Goal: Information Seeking & Learning: Learn about a topic

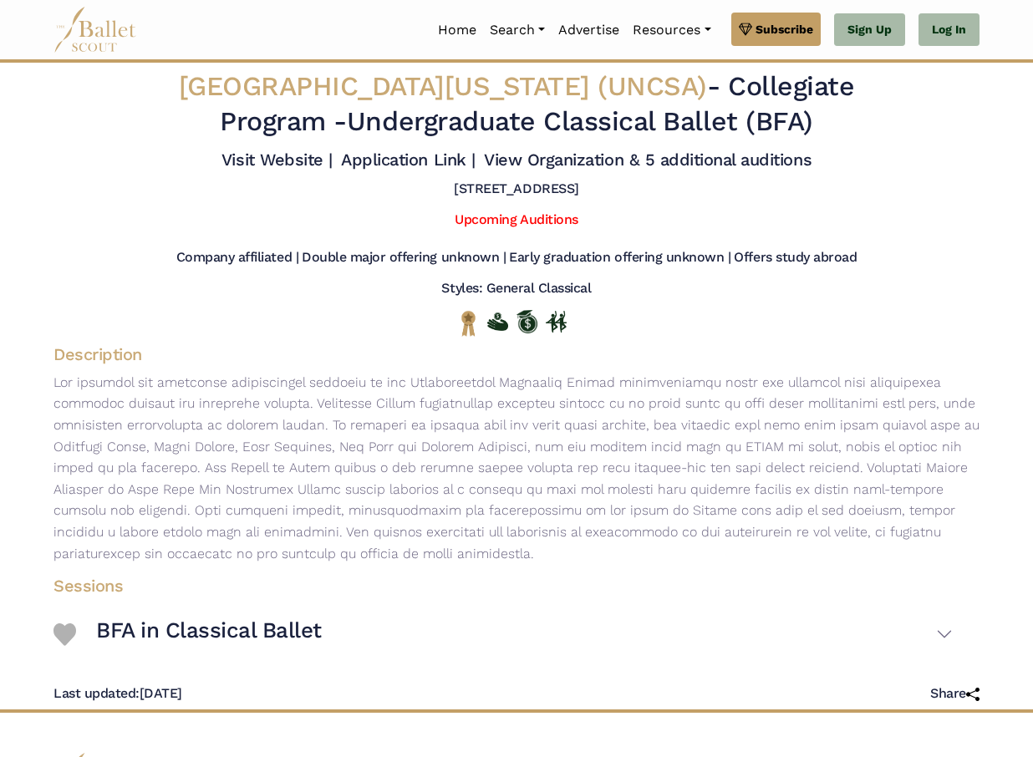
click at [106, 42] on img at bounding box center [95, 30] width 84 height 46
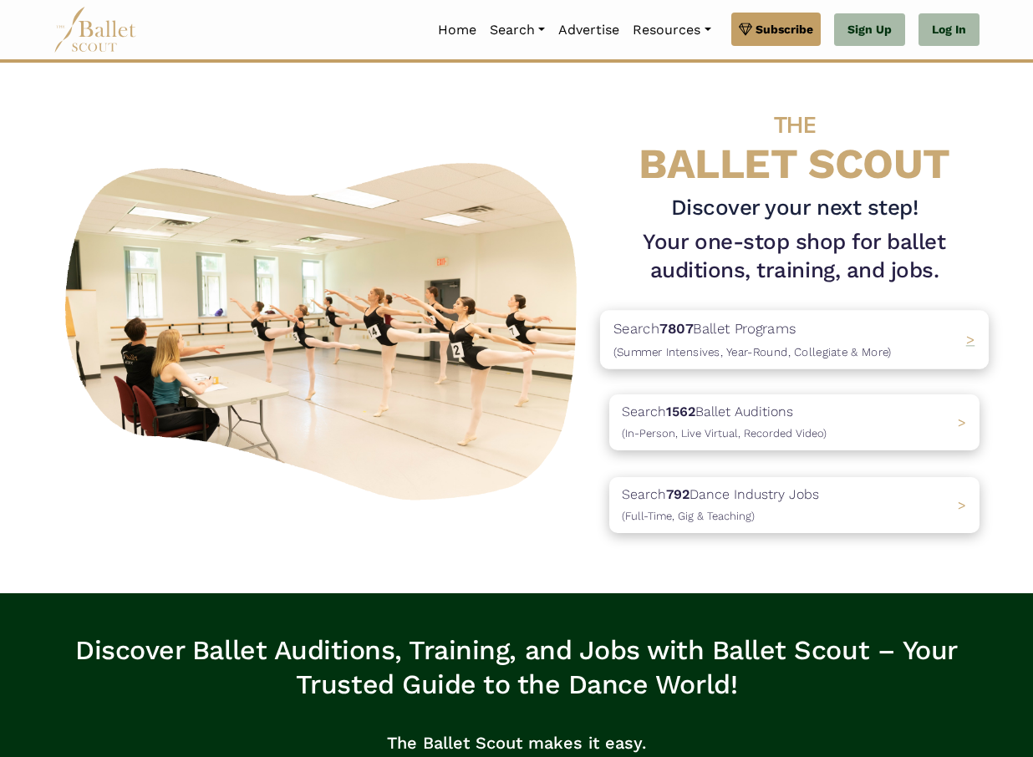
click at [756, 318] on p "Search 7807 Ballet Programs (Summer Intensives, Year-Round, Collegiate & More)" at bounding box center [752, 339] width 278 height 45
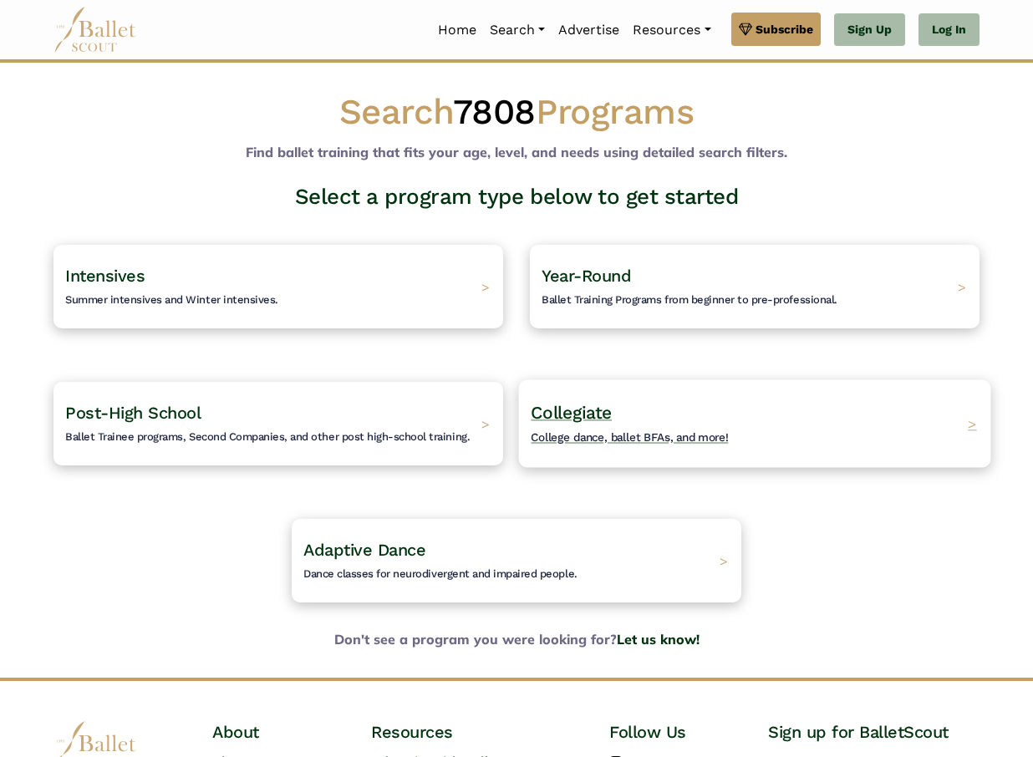
click at [689, 409] on h4 "Collegiate College dance, ballet BFAs, and more!" at bounding box center [629, 424] width 198 height 46
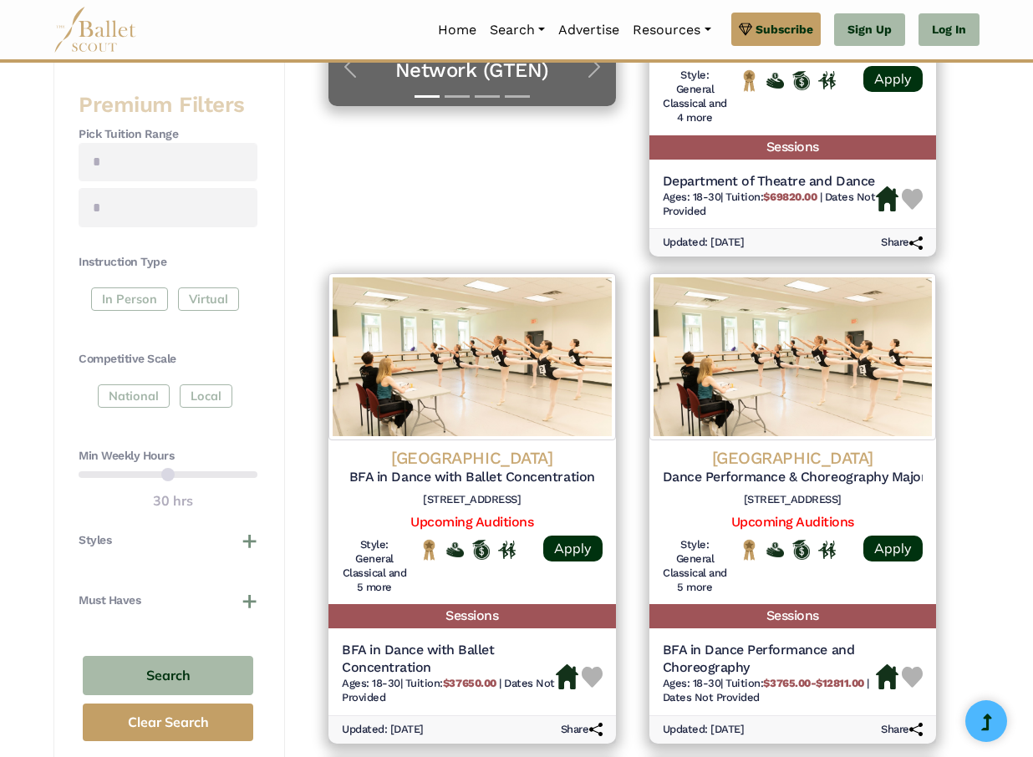
scroll to position [578, 0]
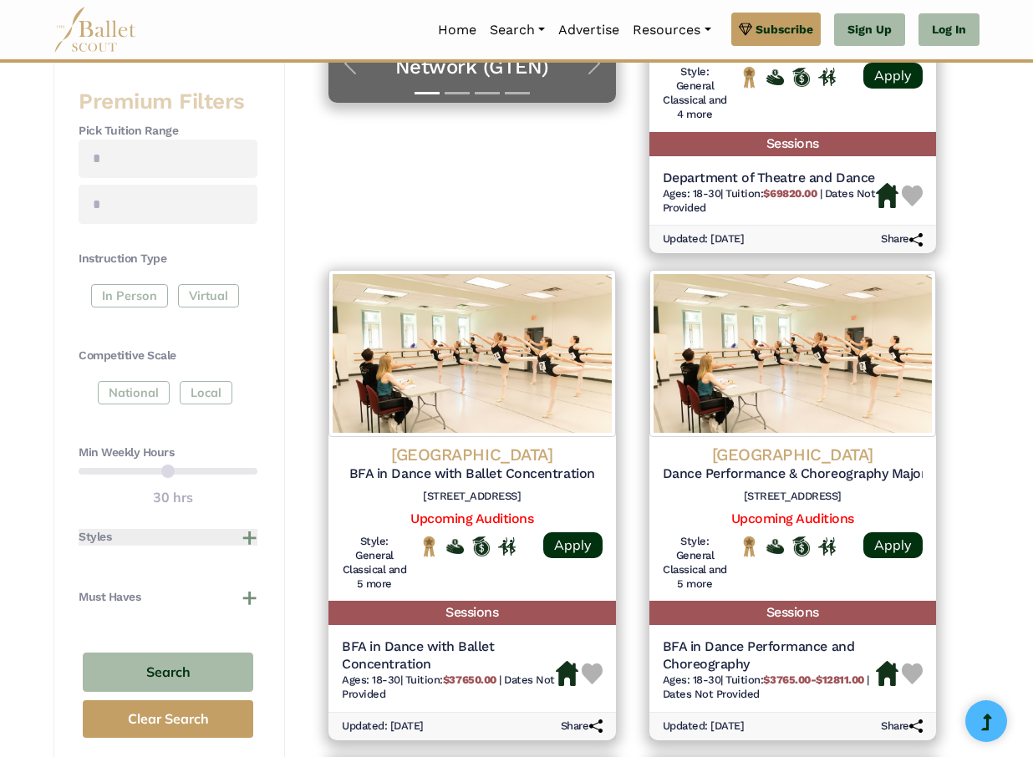
click at [246, 529] on button "Styles" at bounding box center [168, 537] width 179 height 17
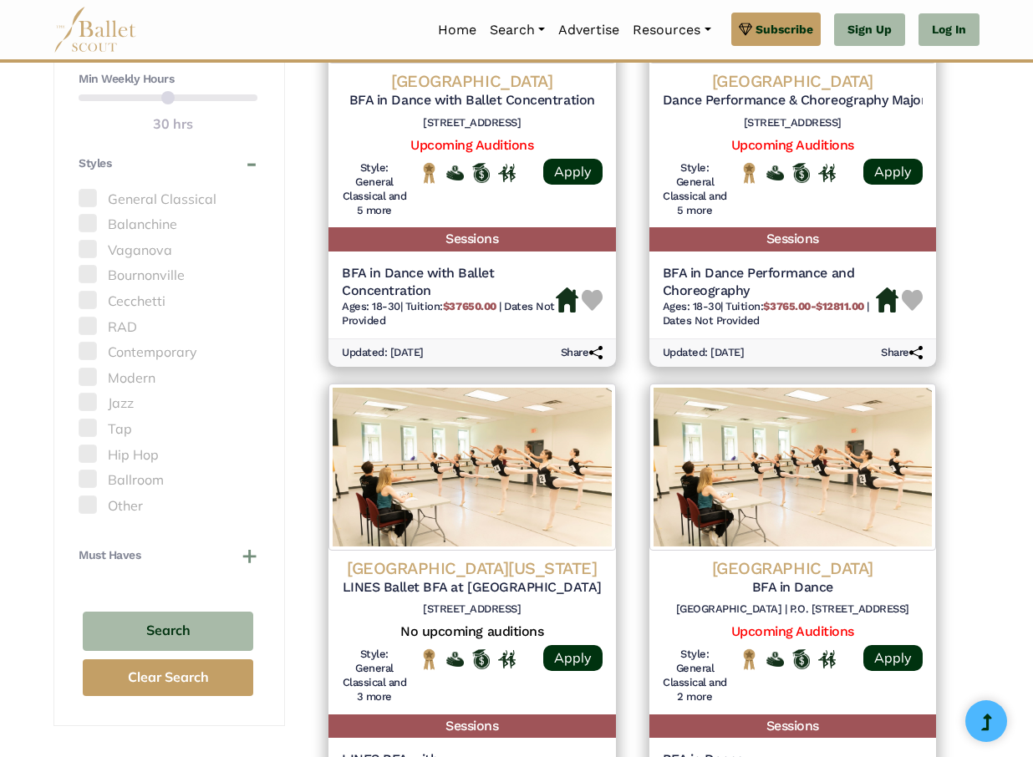
scroll to position [955, 0]
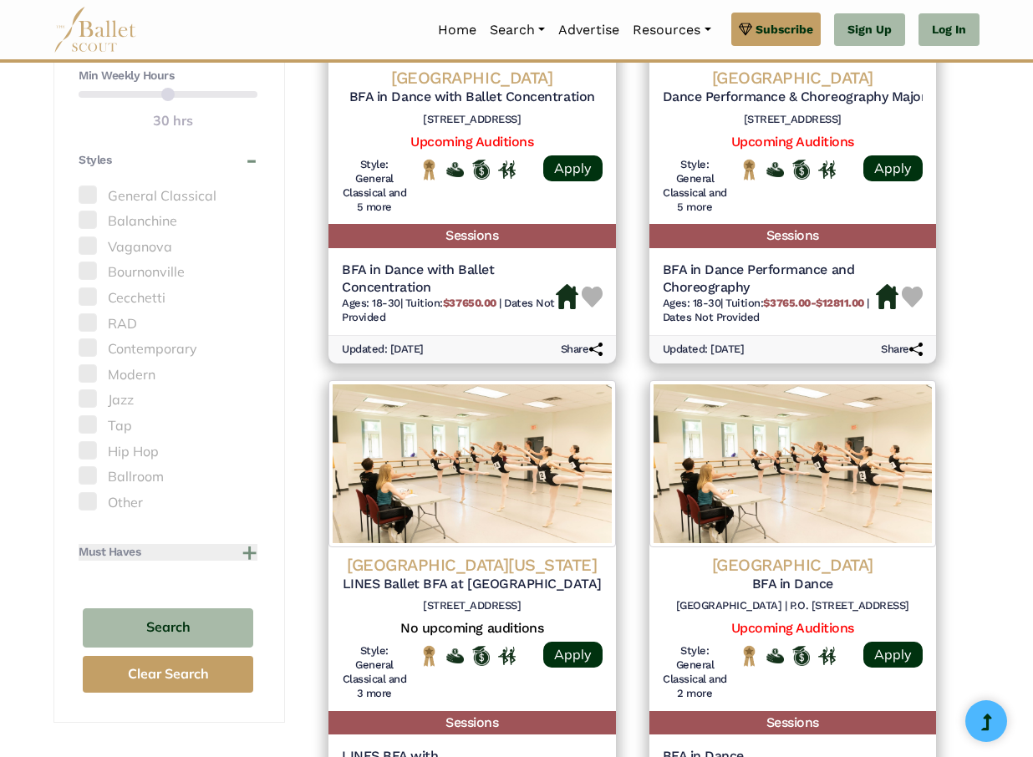
click at [246, 544] on button "Must Haves" at bounding box center [168, 552] width 179 height 17
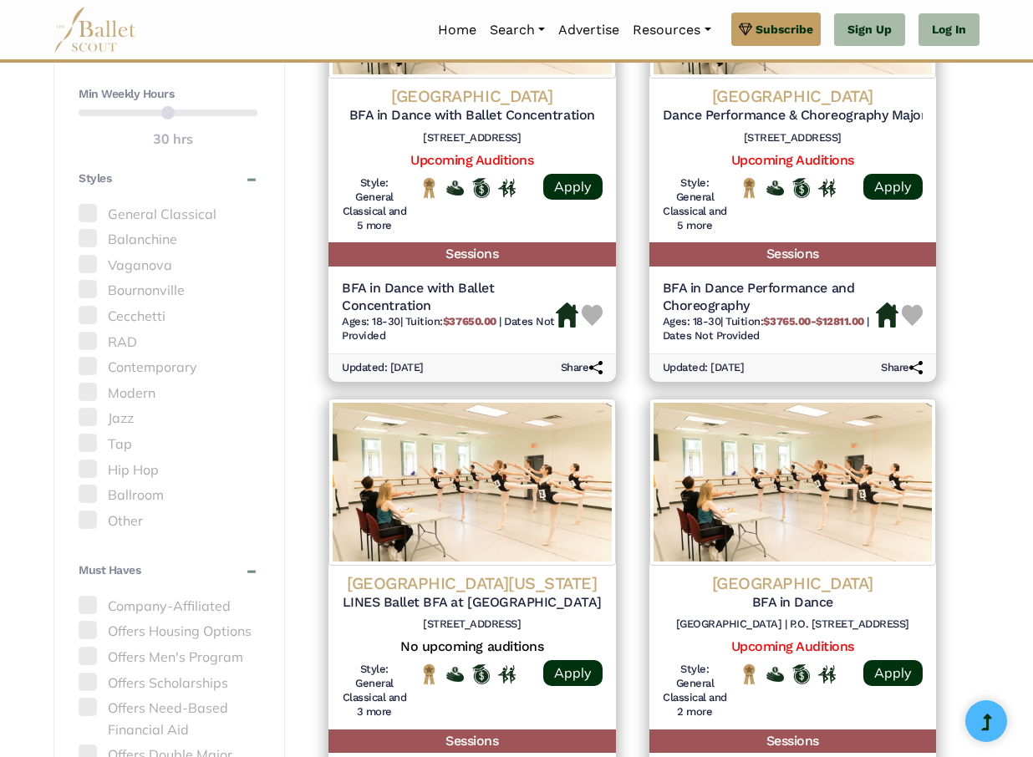
scroll to position [930, 0]
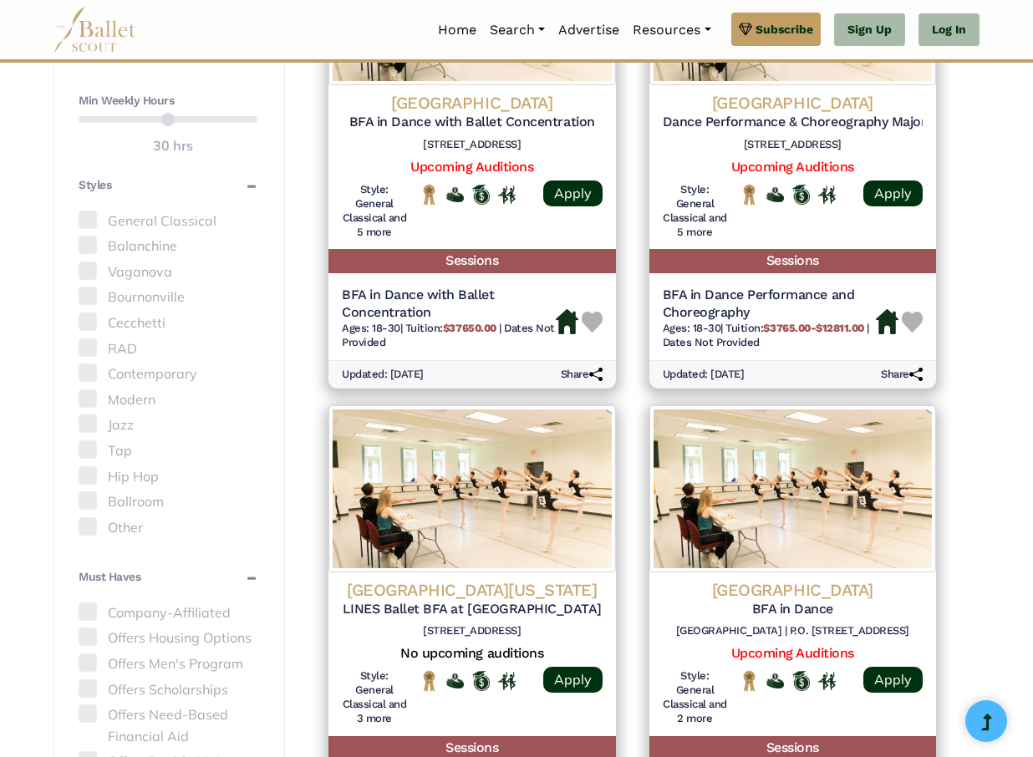
click at [89, 211] on span at bounding box center [88, 220] width 18 height 18
click at [84, 211] on span at bounding box center [88, 220] width 18 height 18
click at [169, 212] on label "General Classical" at bounding box center [168, 222] width 179 height 22
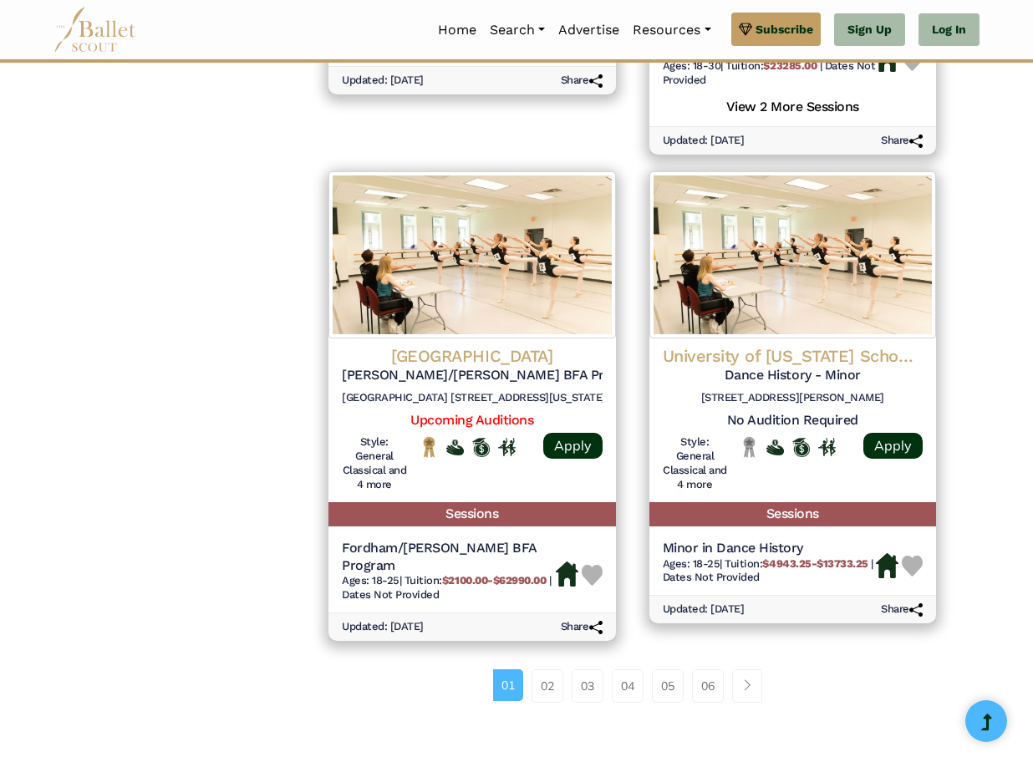
scroll to position [2166, 0]
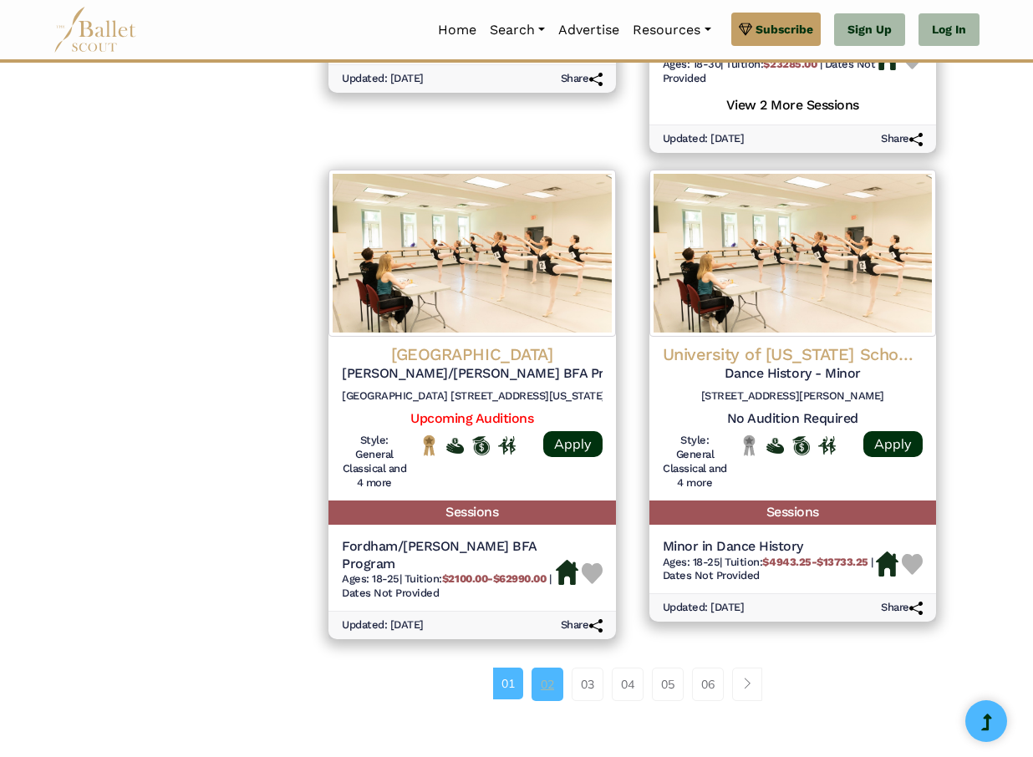
click at [538, 667] on link "02" at bounding box center [547, 683] width 32 height 33
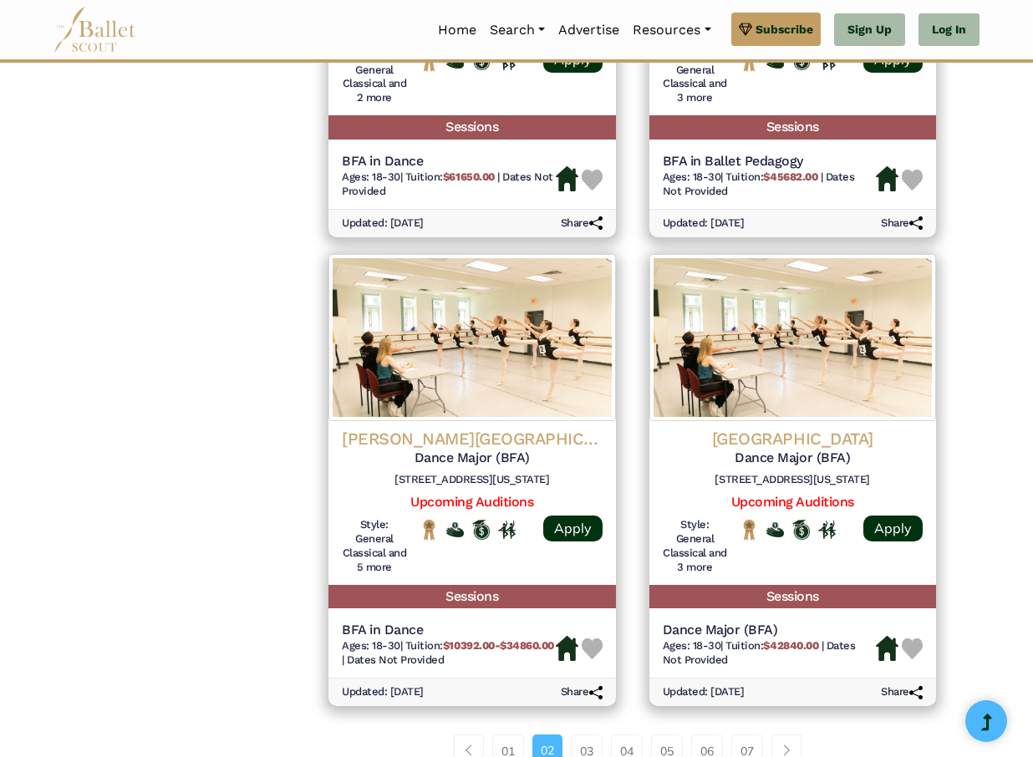
scroll to position [2005, 0]
click at [587, 734] on link "03" at bounding box center [587, 750] width 32 height 33
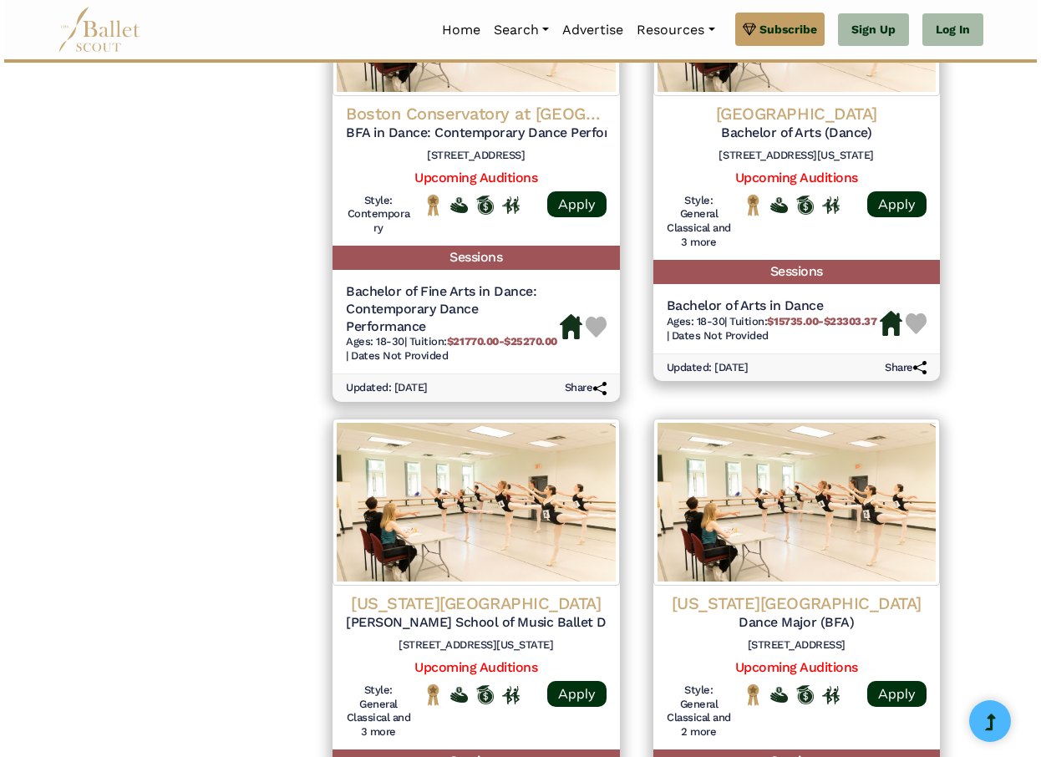
scroll to position [2088, 0]
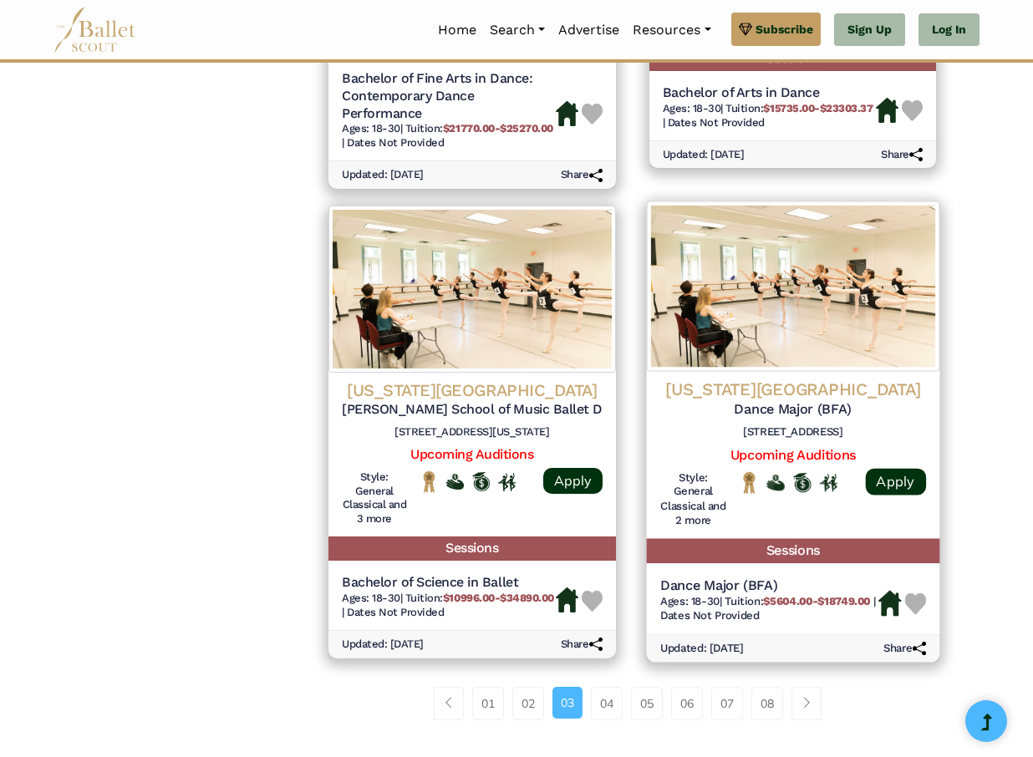
click at [792, 378] on h4 "[US_STATE][GEOGRAPHIC_DATA]" at bounding box center [792, 389] width 266 height 23
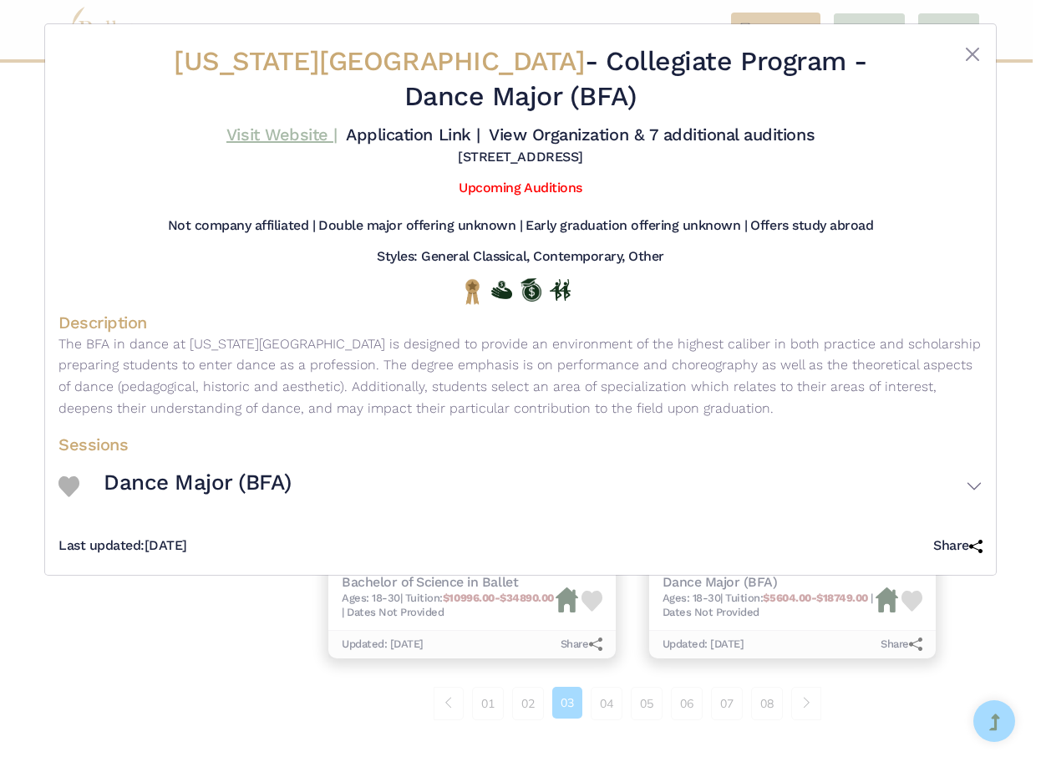
click at [310, 130] on link "Visit Website |" at bounding box center [281, 134] width 111 height 20
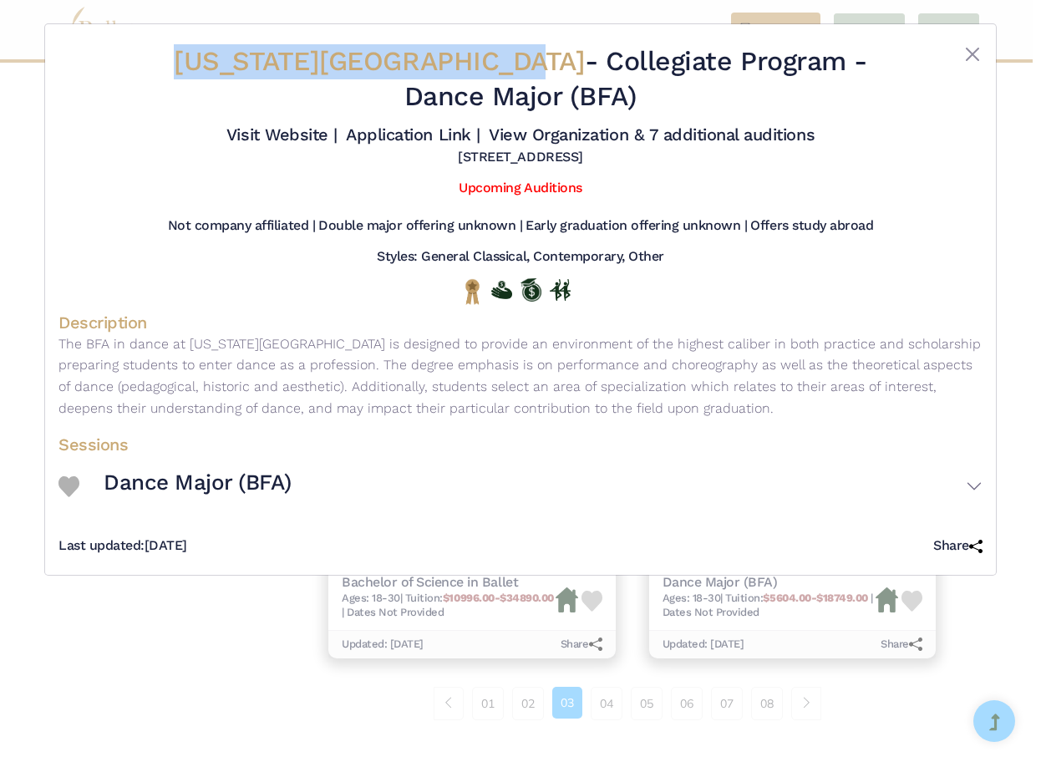
drag, startPoint x: 444, startPoint y: 60, endPoint x: 117, endPoint y: 30, distance: 328.0
click at [117, 30] on div "Florida State University - Collegiate Program - Dance Major (BFA) Visit Website…" at bounding box center [520, 299] width 951 height 551
copy div "Florida State University"
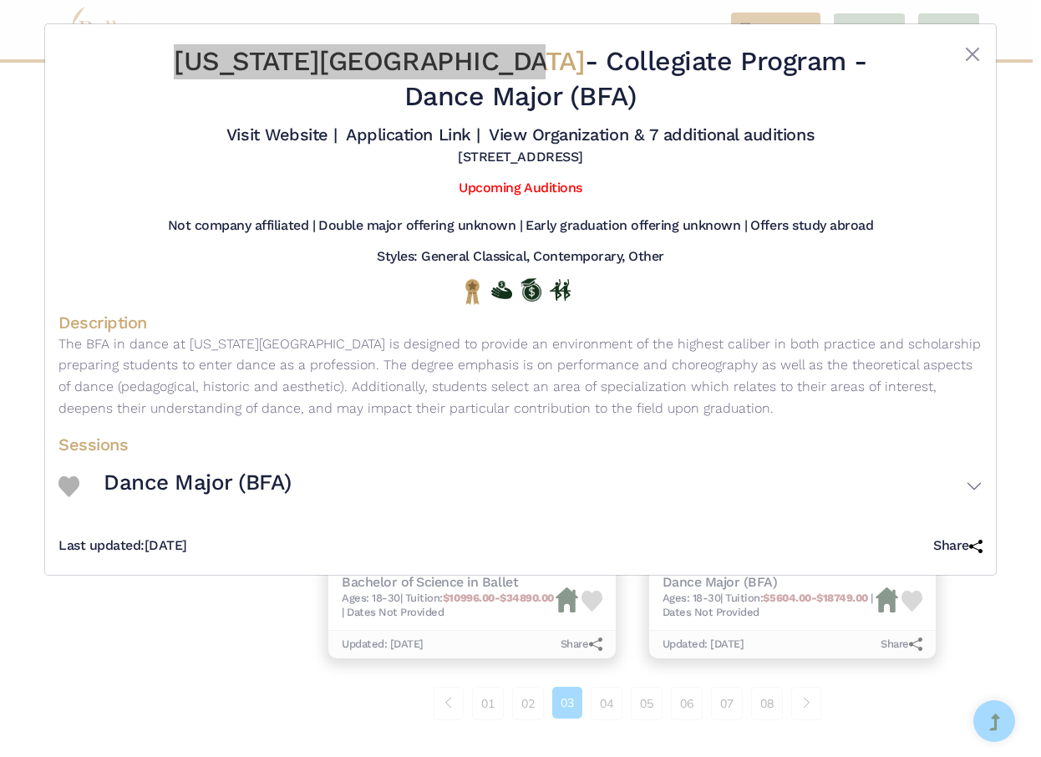
click at [80, 85] on div at bounding box center [96, 82] width 77 height 76
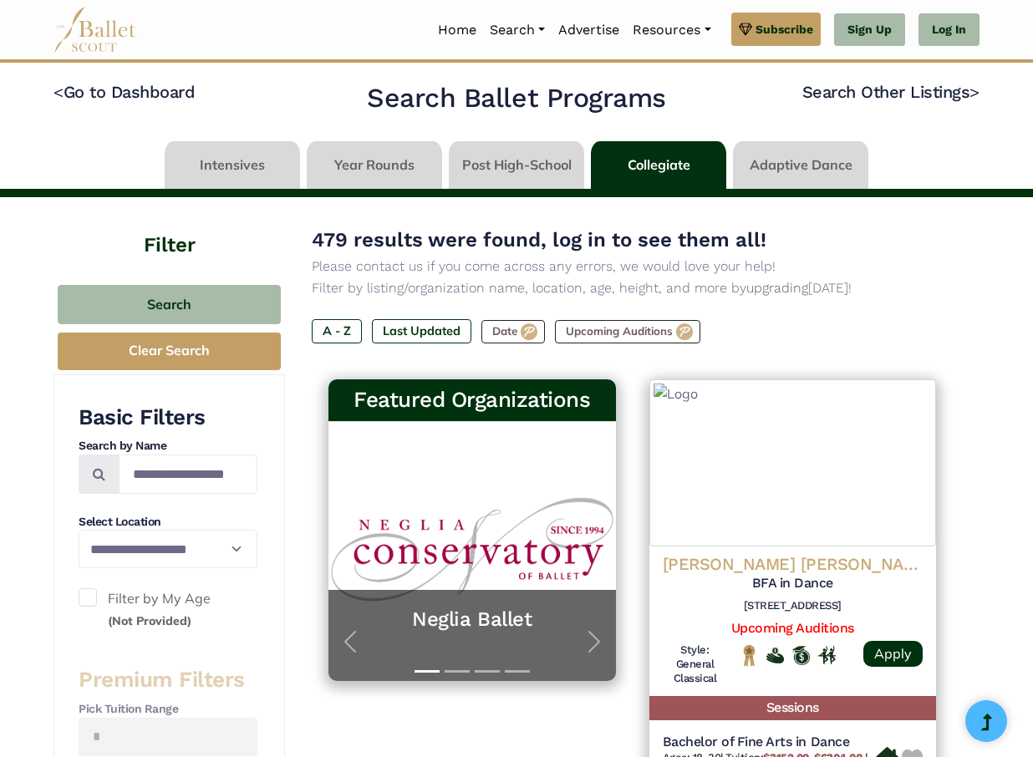
scroll to position [2005, 0]
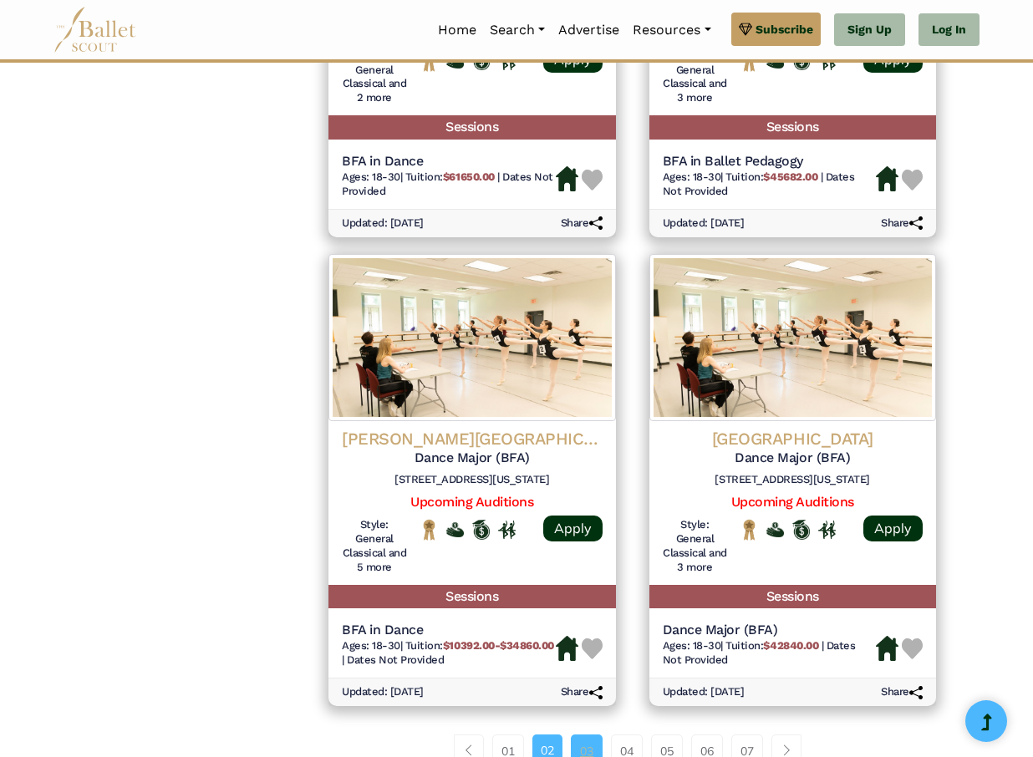
click at [596, 734] on link "03" at bounding box center [587, 750] width 32 height 33
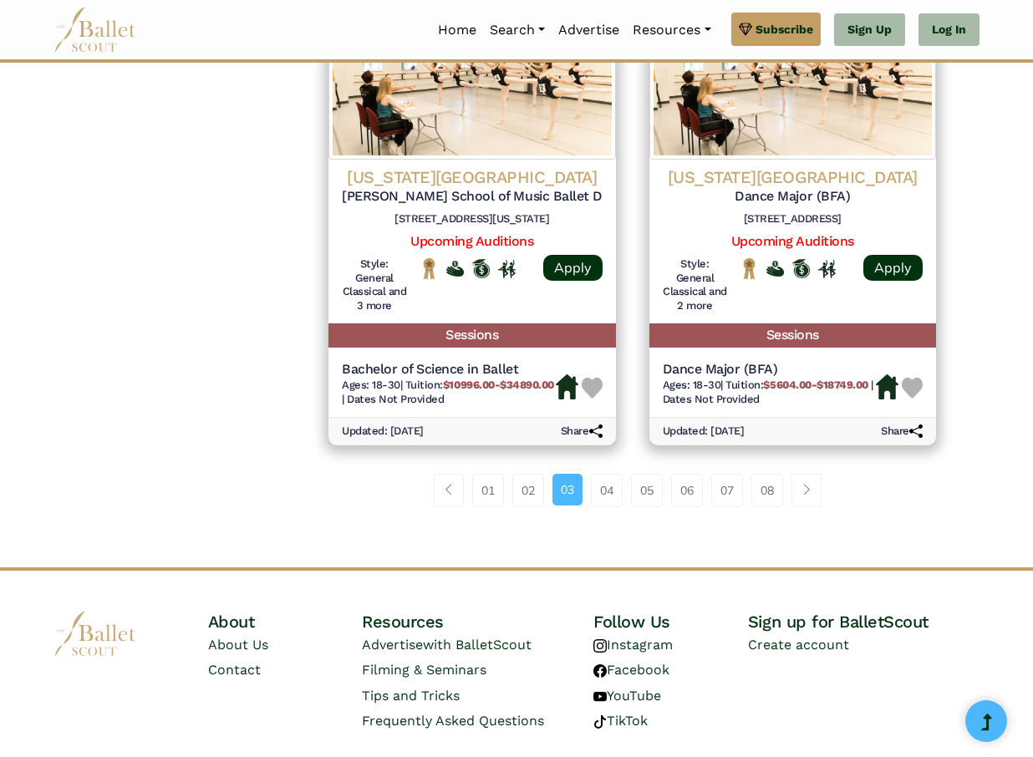
scroll to position [2300, 0]
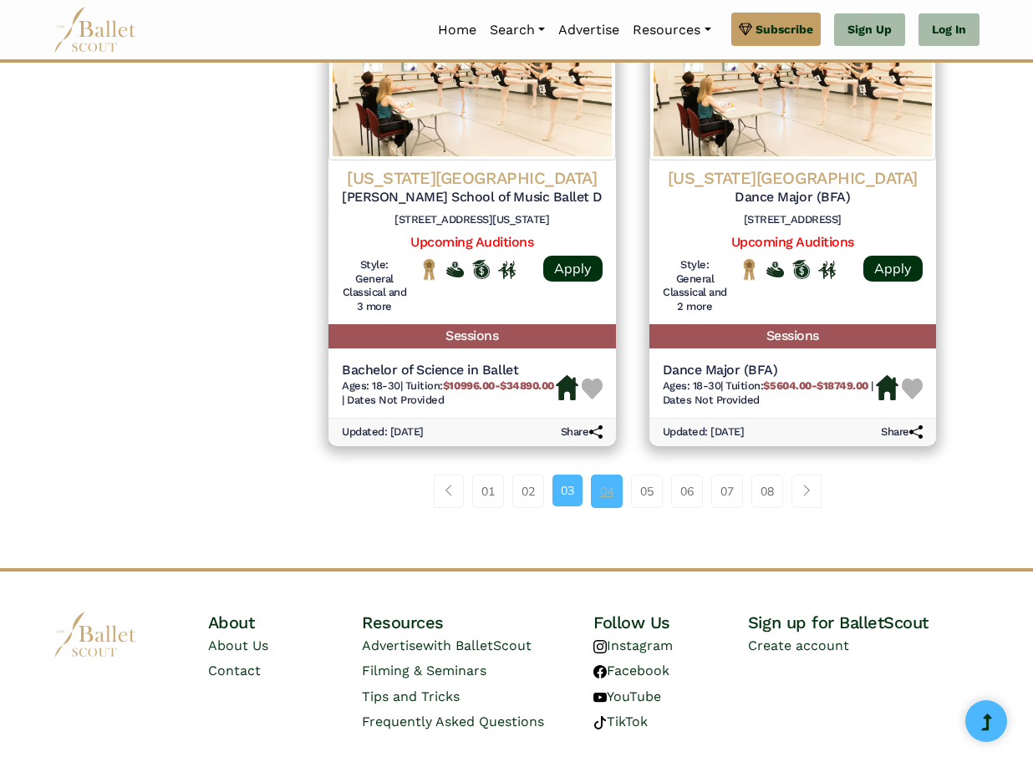
click at [602, 474] on link "04" at bounding box center [607, 490] width 32 height 33
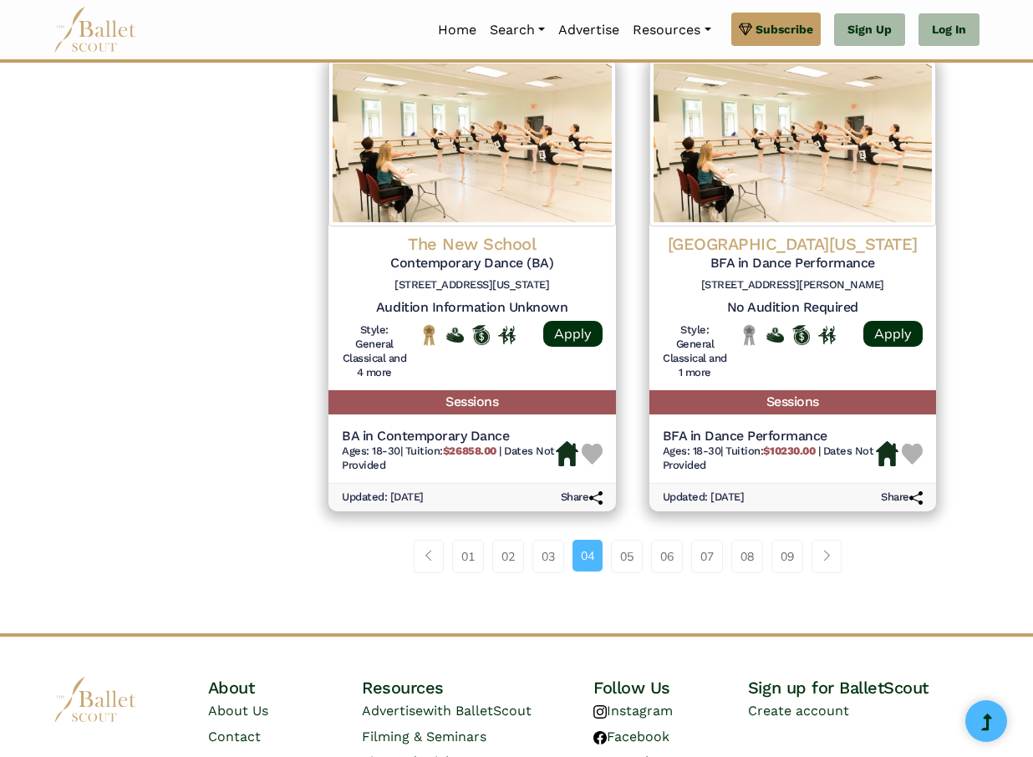
scroll to position [2184, 0]
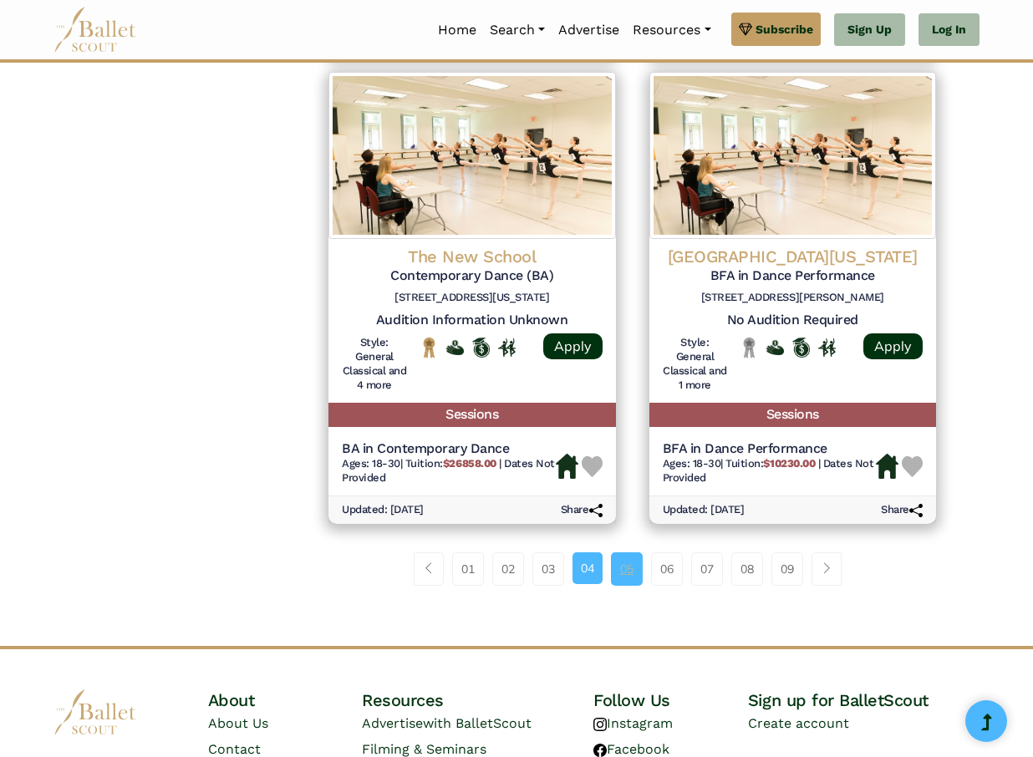
click at [630, 552] on link "05" at bounding box center [627, 568] width 32 height 33
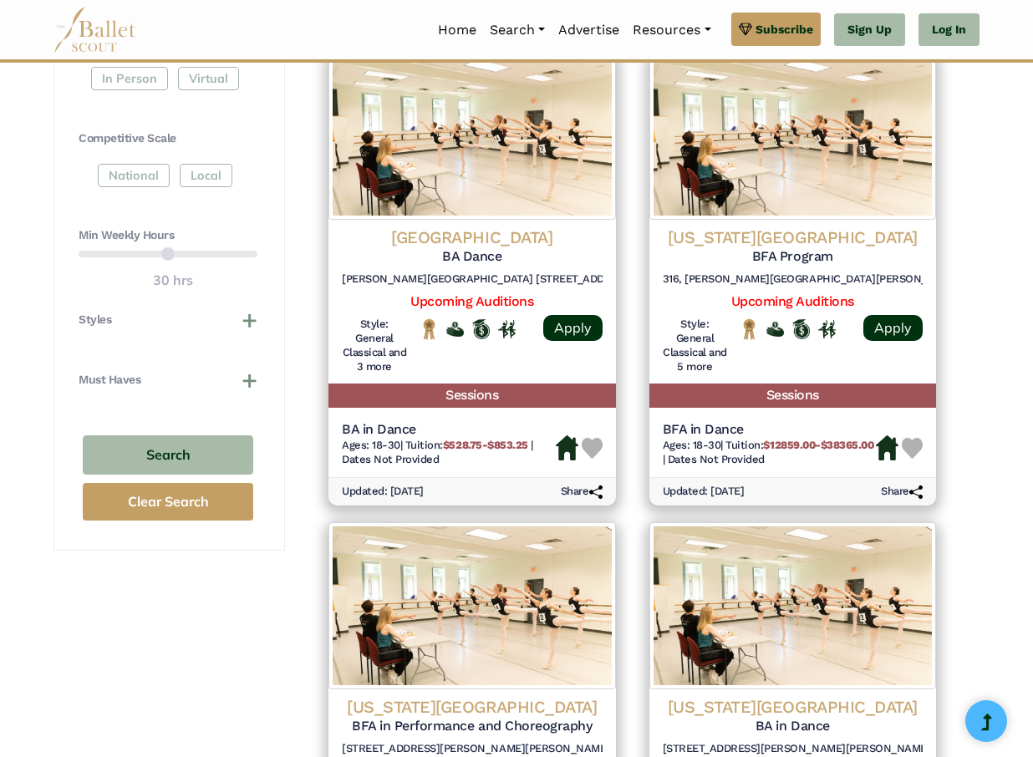
scroll to position [796, 0]
